Goal: Find specific page/section: Find specific page/section

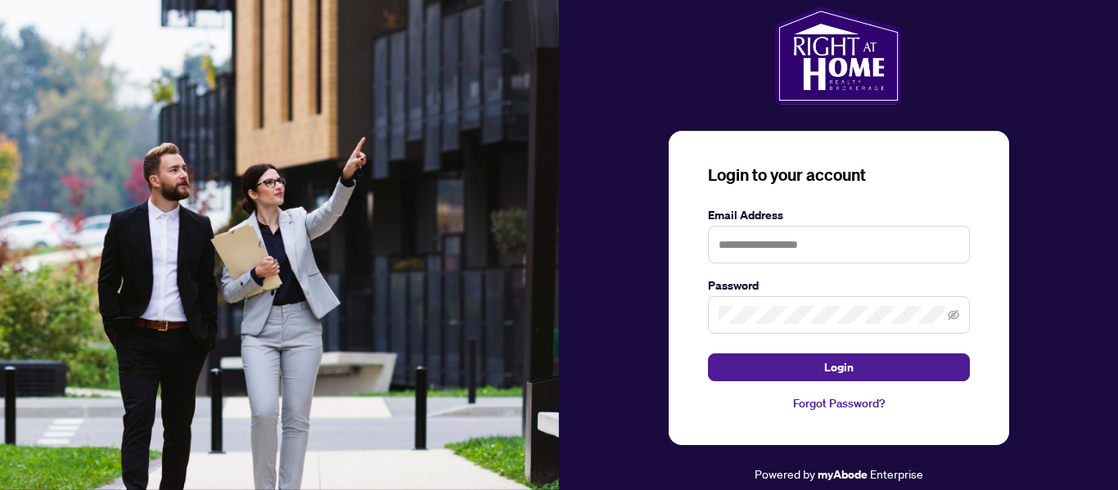
click at [805, 200] on div "Login to your account Email Address Password Login Forgot Password?" at bounding box center [839, 288] width 341 height 314
click at [788, 256] on input "text" at bounding box center [839, 245] width 262 height 38
type input "**********"
click at [956, 315] on icon "eye-invisible" at bounding box center [953, 315] width 3 height 3
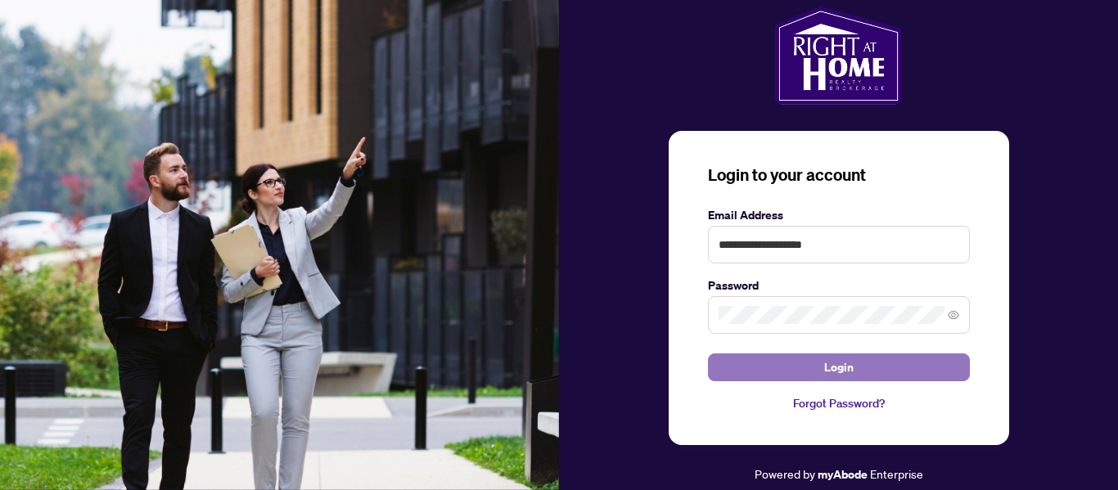
click at [837, 364] on span "Login" at bounding box center [839, 368] width 29 height 26
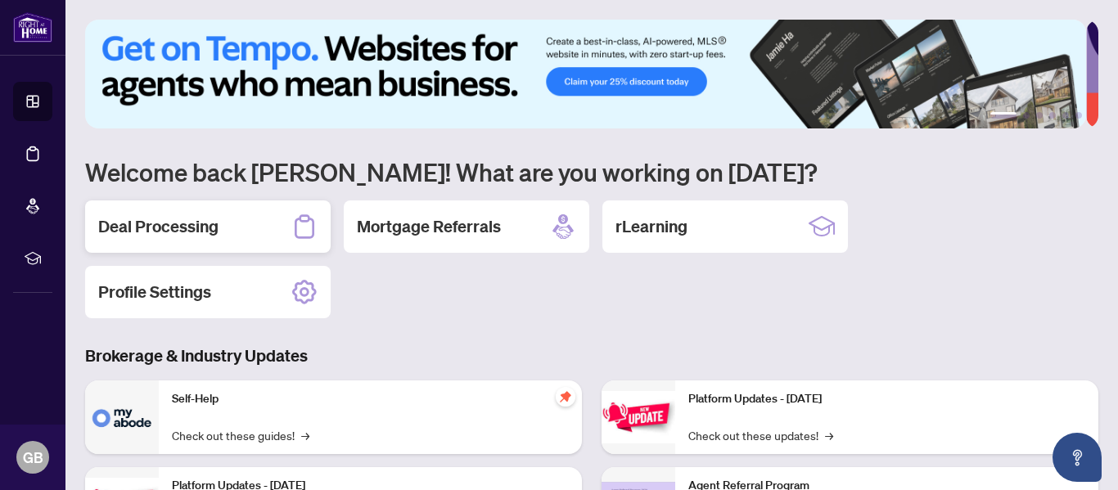
click at [205, 219] on h2 "Deal Processing" at bounding box center [158, 226] width 120 height 23
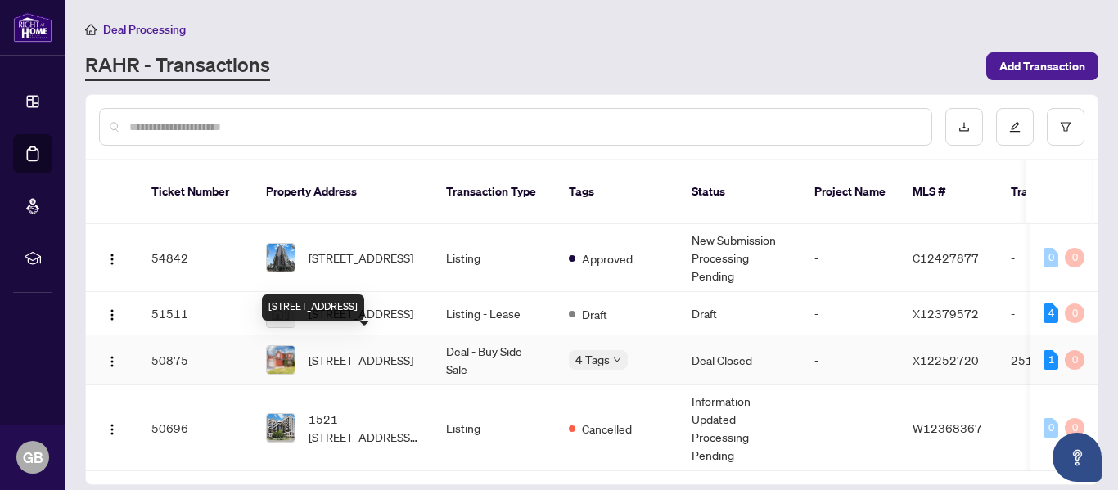
click at [332, 353] on span "[STREET_ADDRESS]" at bounding box center [361, 360] width 105 height 18
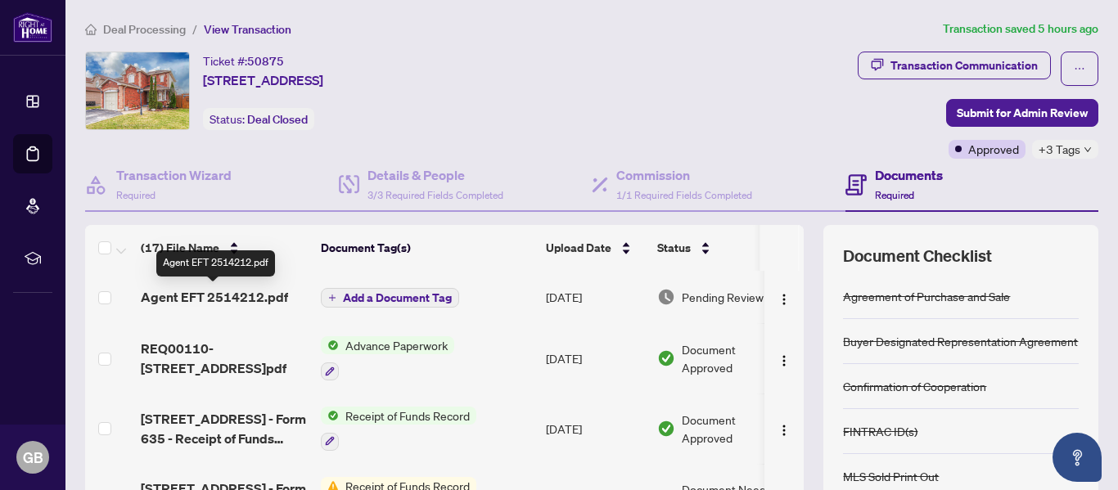
click at [238, 293] on span "Agent EFT 2514212.pdf" at bounding box center [214, 297] width 147 height 20
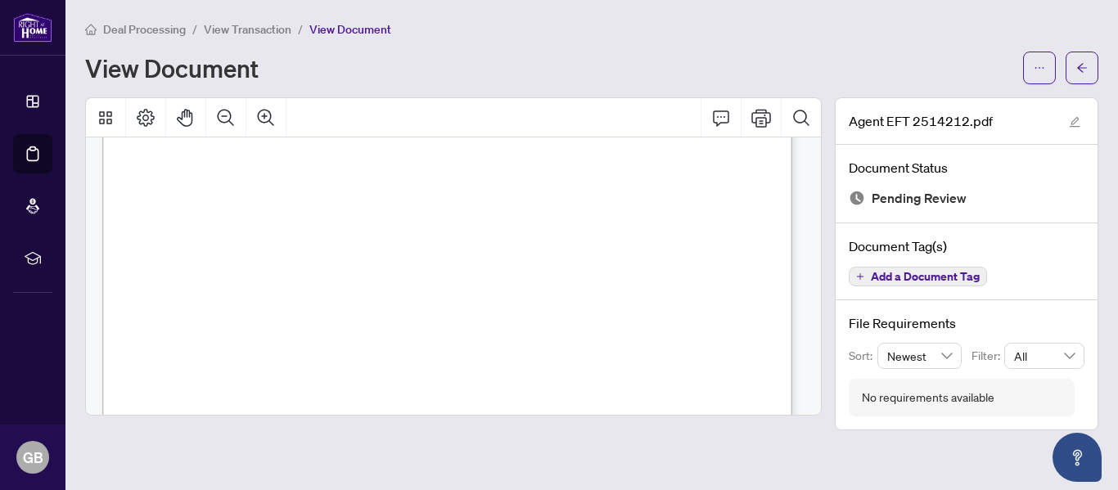
scroll to position [606, 0]
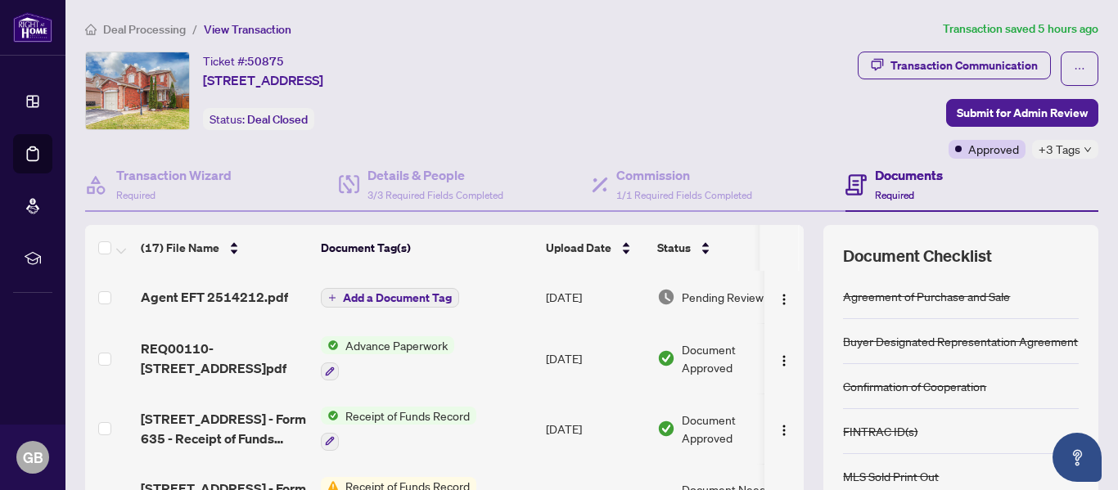
click at [698, 291] on span "Pending Review" at bounding box center [723, 297] width 82 height 18
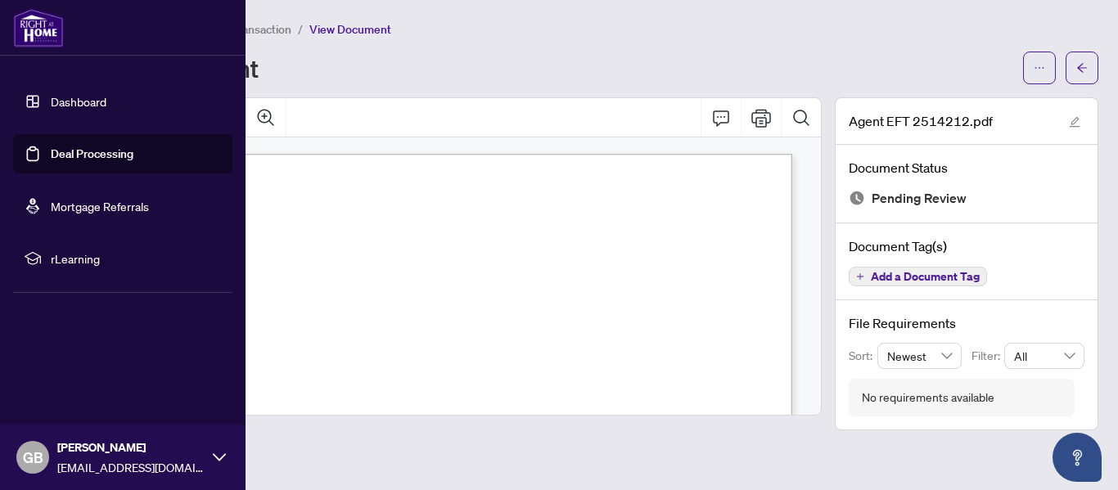
click at [58, 96] on link "Dashboard" at bounding box center [79, 101] width 56 height 15
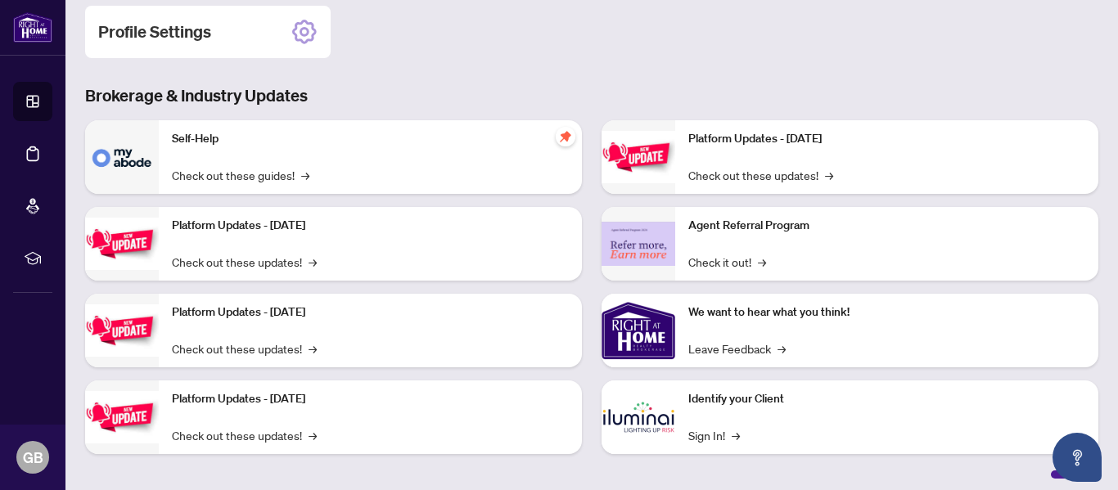
scroll to position [267, 0]
